Goal: Task Accomplishment & Management: Manage account settings

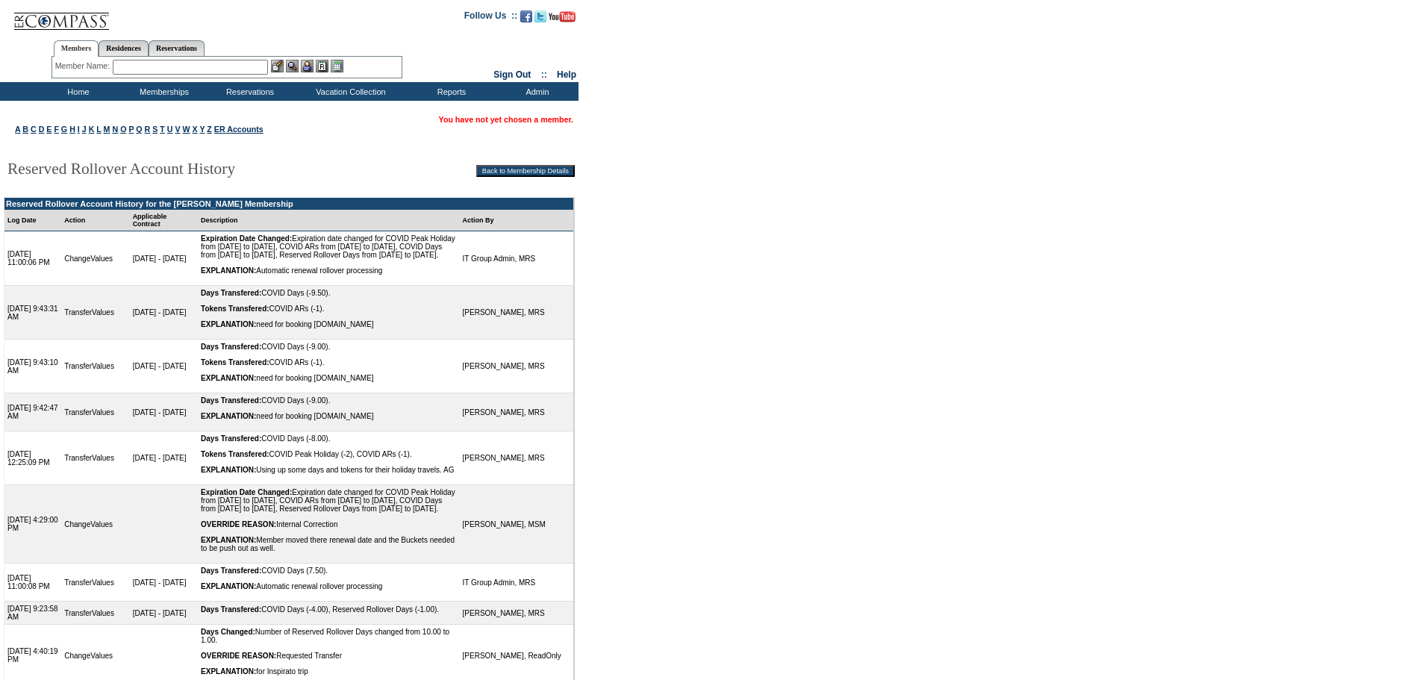
click at [249, 72] on input "text" at bounding box center [190, 67] width 155 height 15
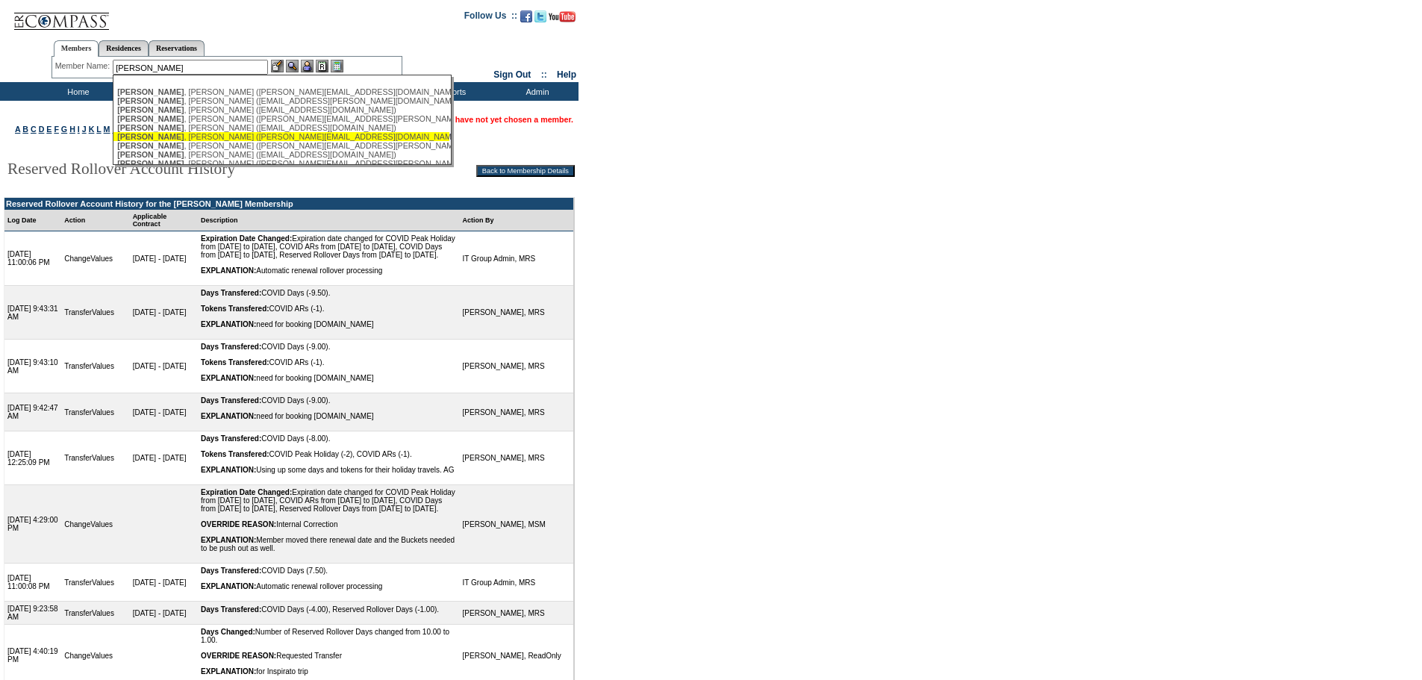
click at [211, 140] on div "Higgins , Kristine (kristine@onehighland.com)" at bounding box center [281, 136] width 328 height 9
type input "Higgins, Kristine (kristine@onehighland.com)"
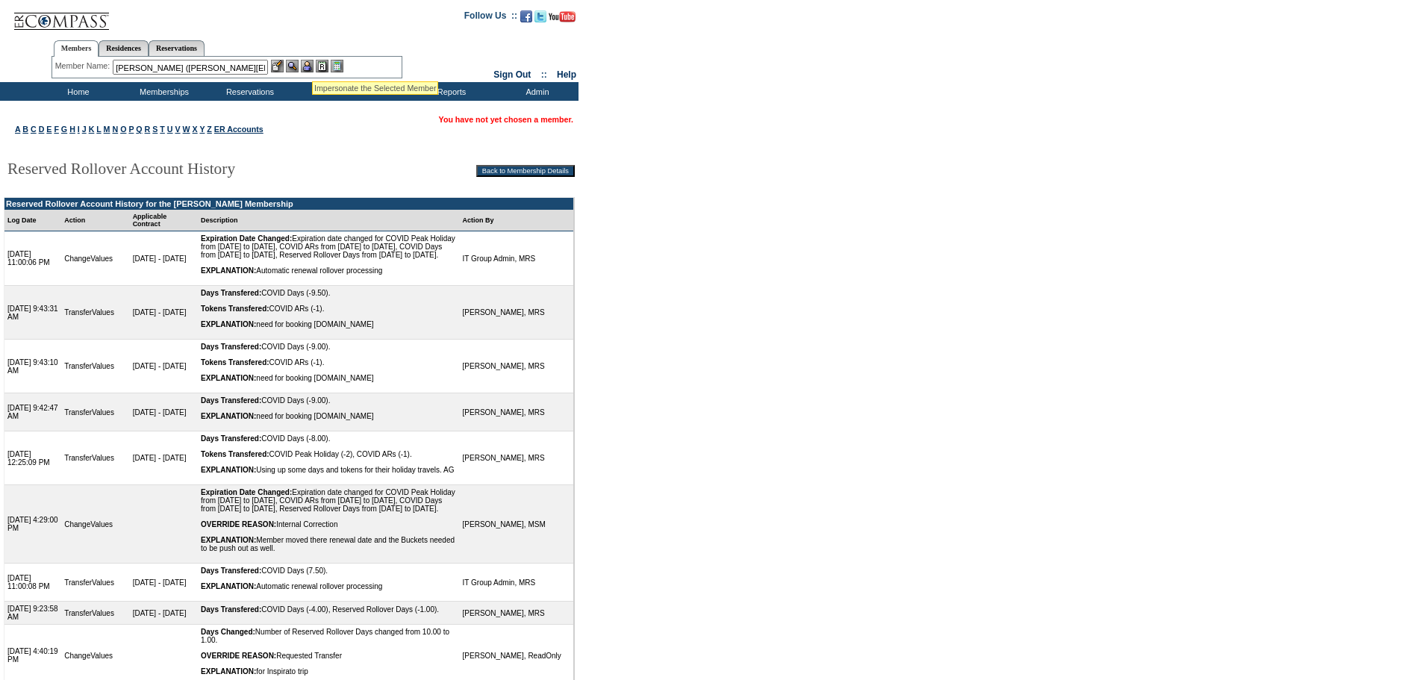
click at [312, 63] on img at bounding box center [307, 66] width 13 height 13
click at [279, 64] on img at bounding box center [277, 66] width 13 height 13
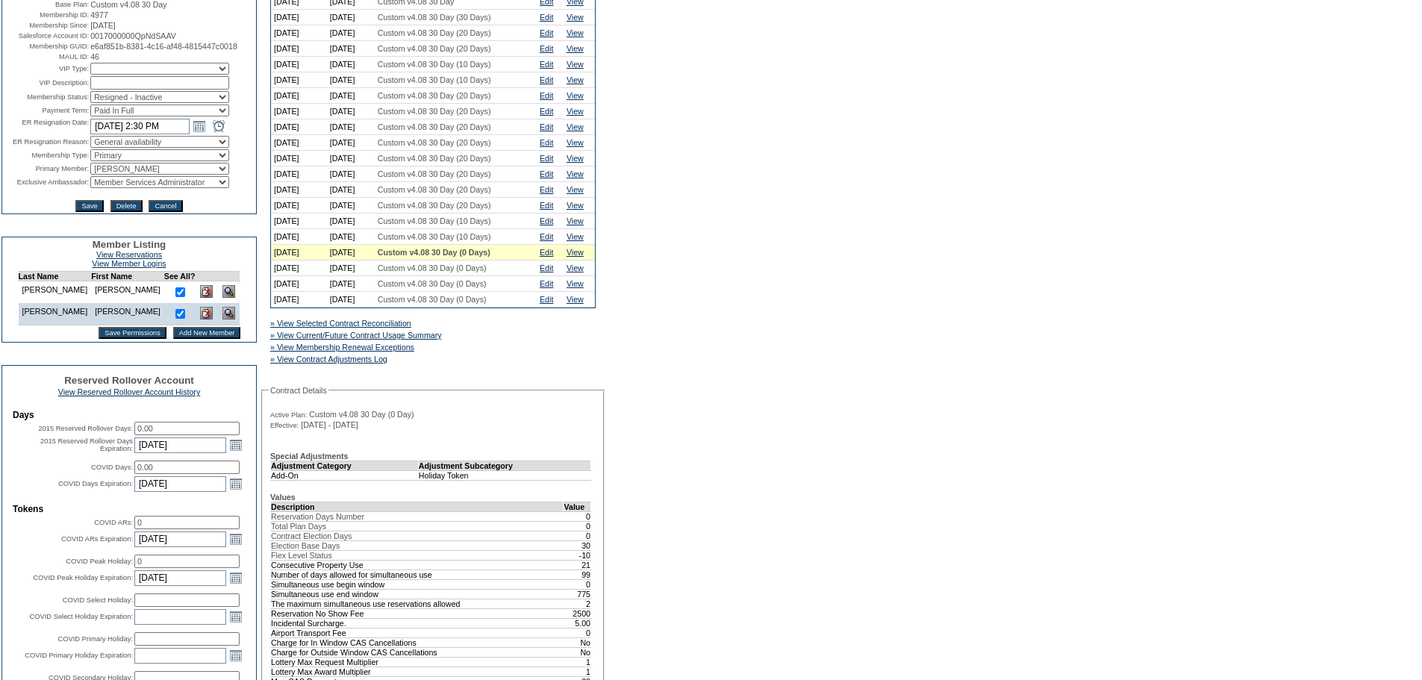
scroll to position [224, 0]
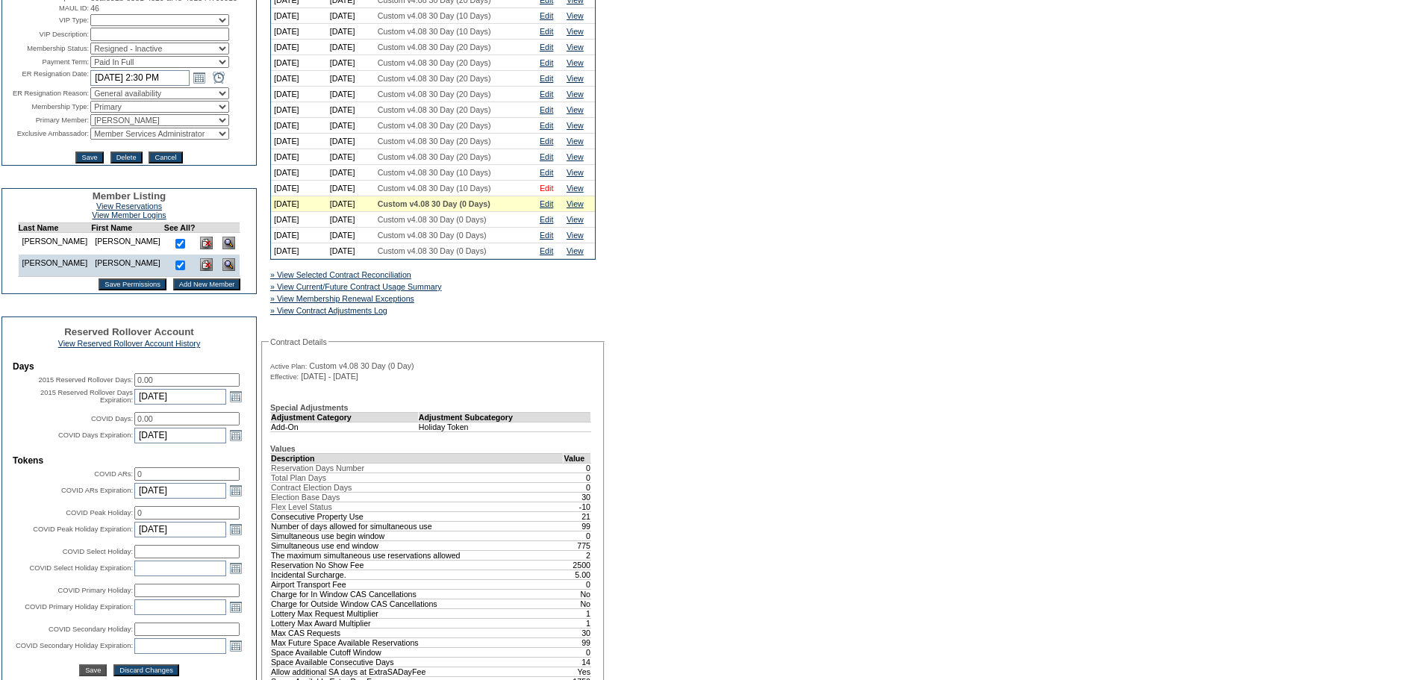
click at [553, 193] on link "Edit" at bounding box center [546, 188] width 13 height 9
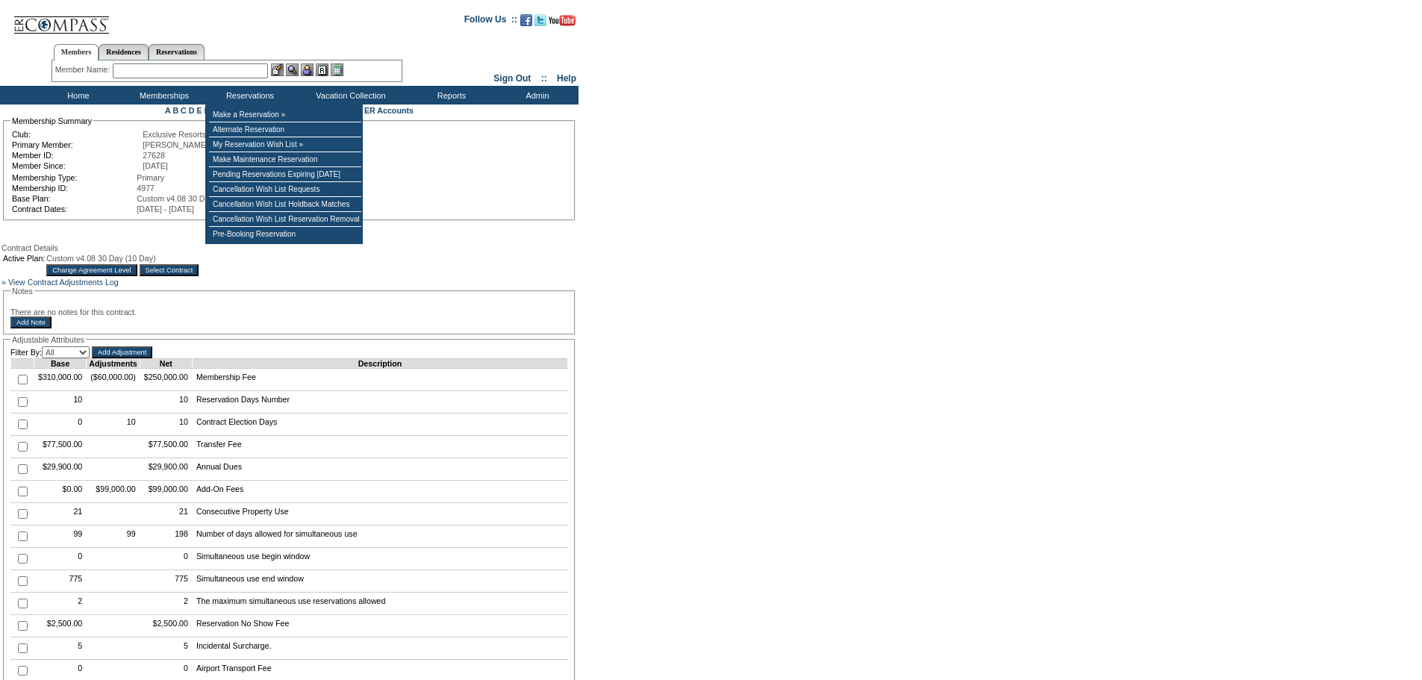
click at [219, 70] on input "text" at bounding box center [190, 70] width 155 height 15
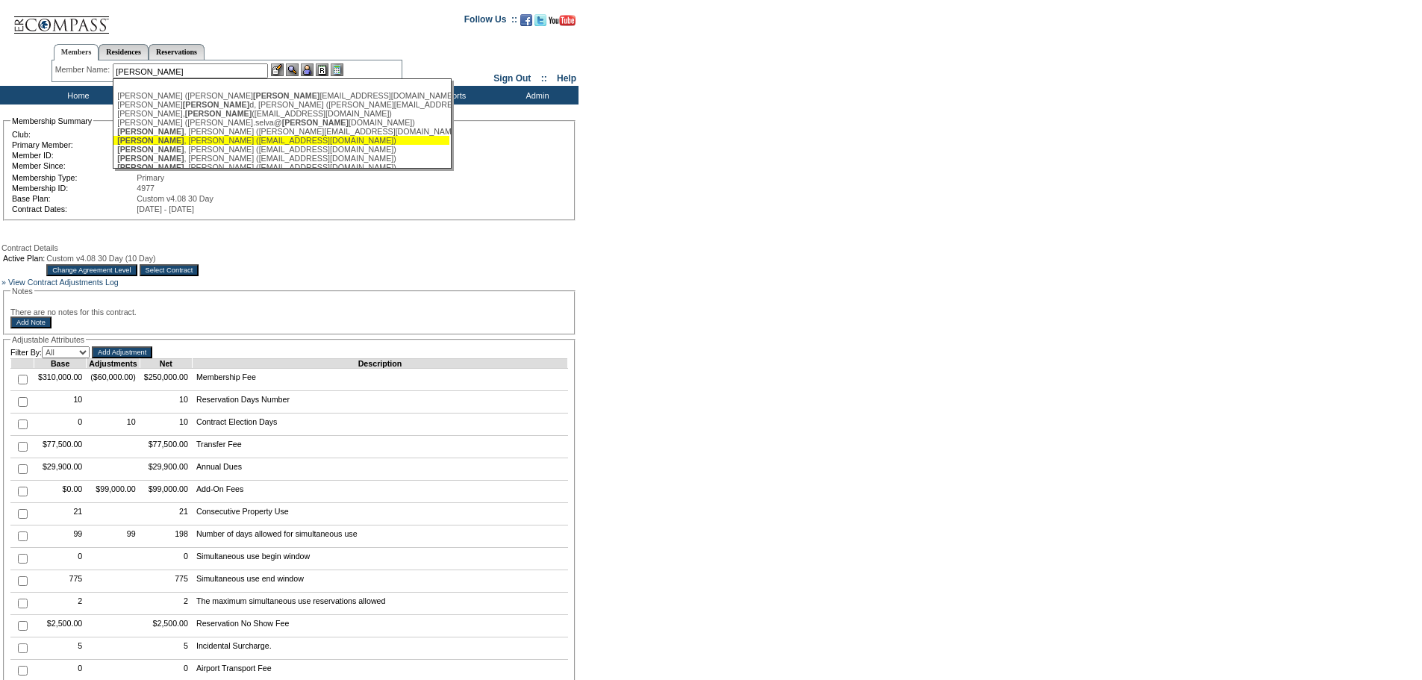
click at [216, 145] on div "Shea , Dave (dshea1214@gmail.com)" at bounding box center [281, 140] width 328 height 9
type input "Shea, Dave (dshea1214@gmail.com)"
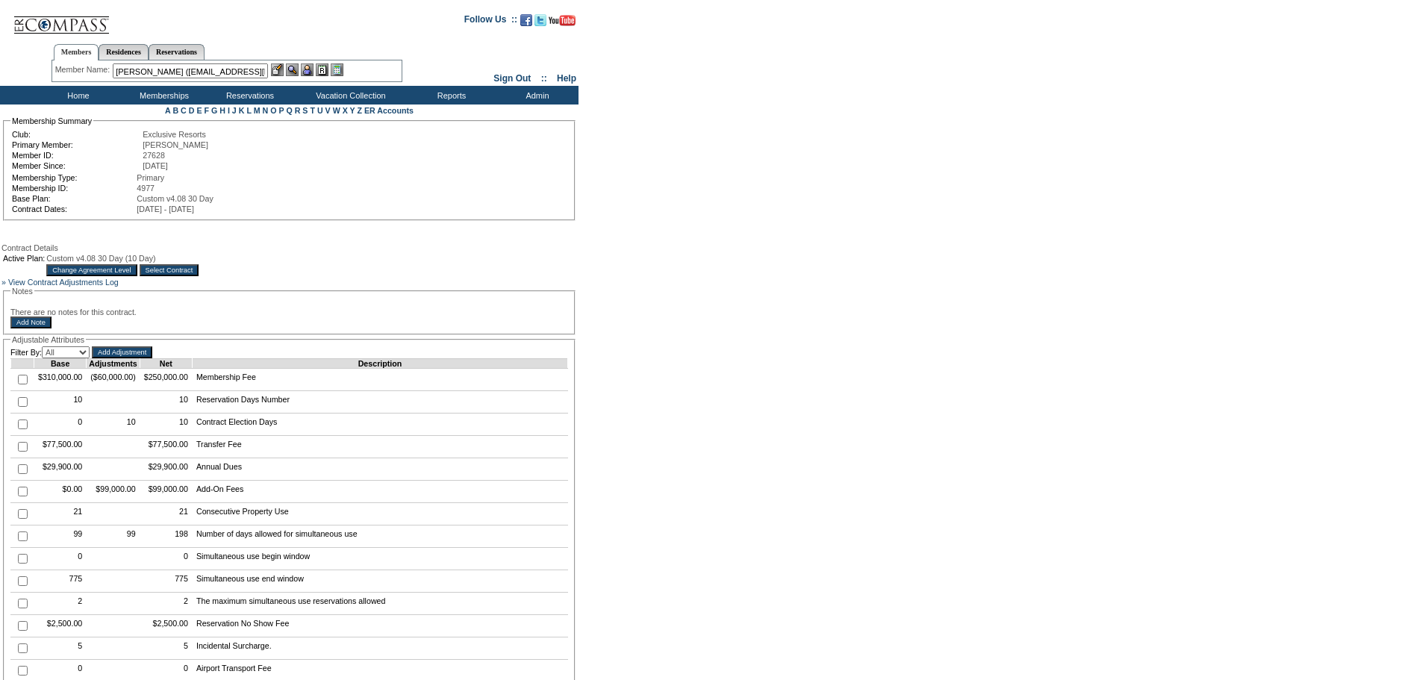
click at [311, 72] on img at bounding box center [307, 69] width 13 height 13
click at [280, 73] on img at bounding box center [277, 69] width 13 height 13
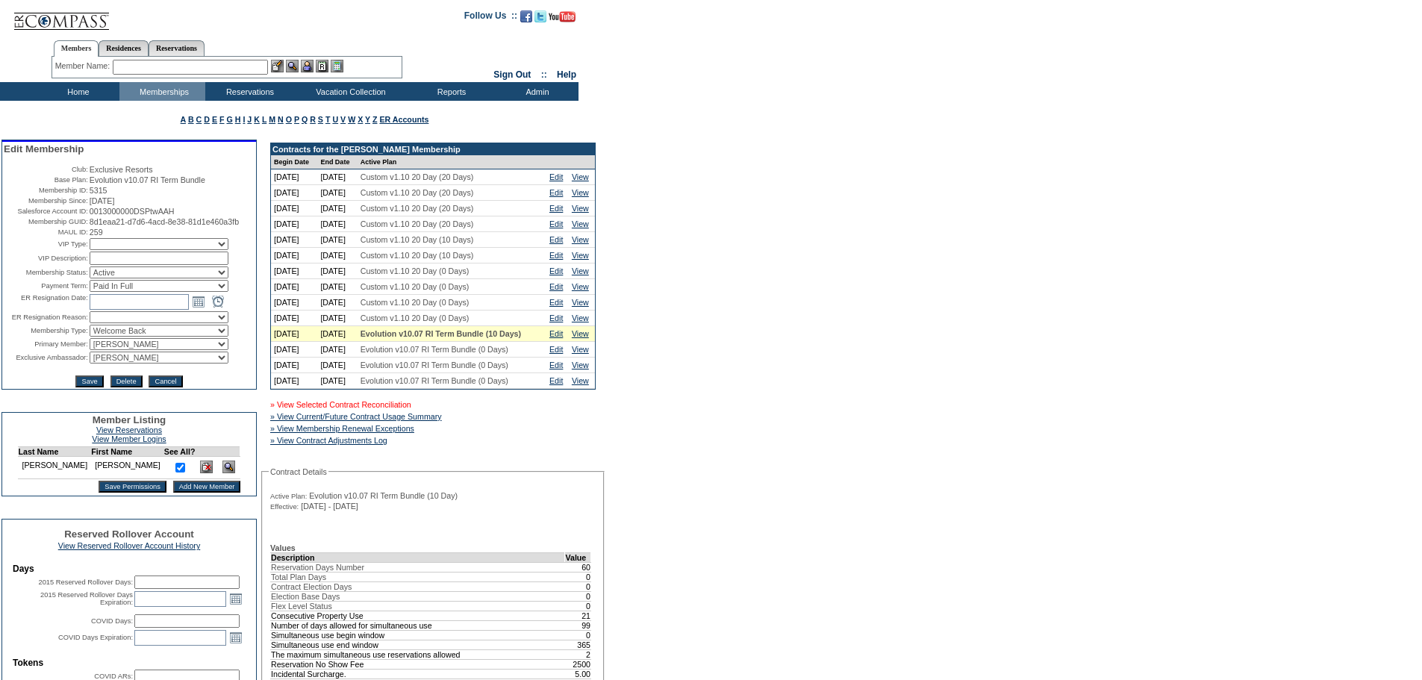
click at [400, 409] on link "» View Selected Contract Reconciliation" at bounding box center [340, 404] width 141 height 9
